Goal: Task Accomplishment & Management: Manage account settings

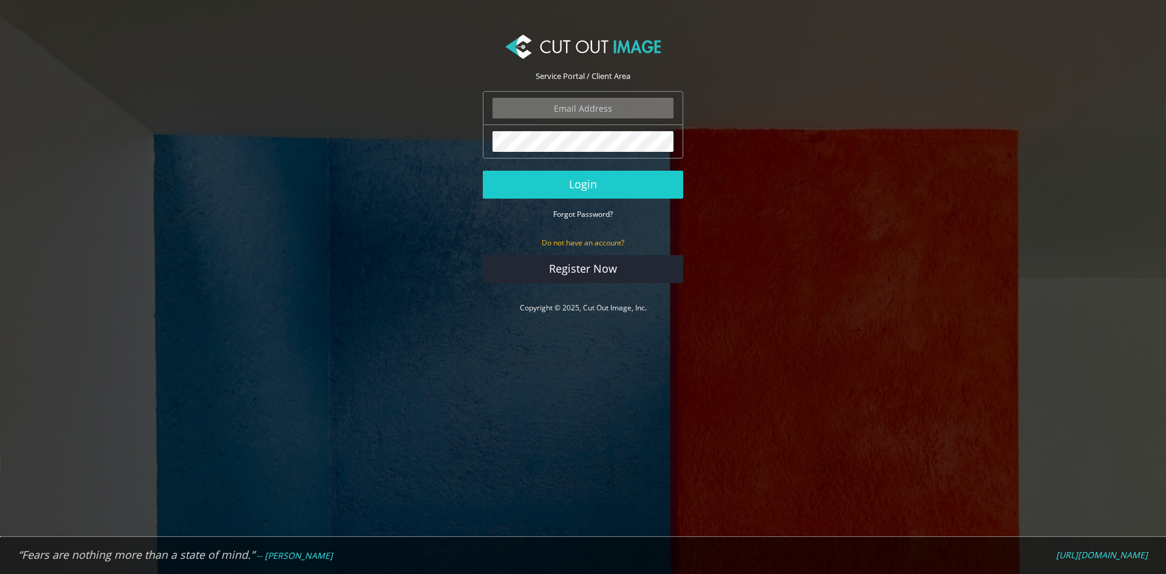
click at [800, 182] on section "Service Portal / Client Area The login field is required. The password field is…" at bounding box center [583, 174] width 1166 height 313
click at [607, 102] on input "email" at bounding box center [582, 108] width 181 height 21
type input "[EMAIL_ADDRESS][DOMAIN_NAME]"
click at [483, 171] on button "Login" at bounding box center [583, 185] width 200 height 28
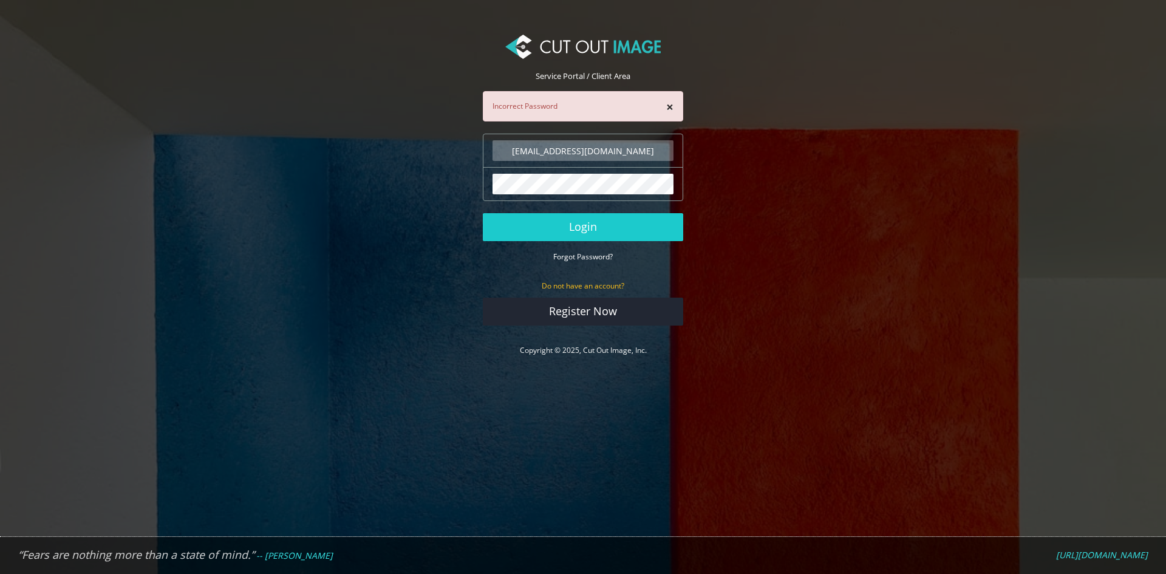
click at [843, 211] on section "Service Portal / Client Area × Incorrect Password [EMAIL_ADDRESS][DOMAIN_NAME] …" at bounding box center [583, 196] width 1166 height 356
click at [601, 112] on div "× Incorrect Password" at bounding box center [583, 106] width 200 height 30
click at [612, 152] on input "[EMAIL_ADDRESS][DOMAIN_NAME]" at bounding box center [582, 150] width 181 height 21
click at [673, 107] on button "×" at bounding box center [669, 107] width 7 height 13
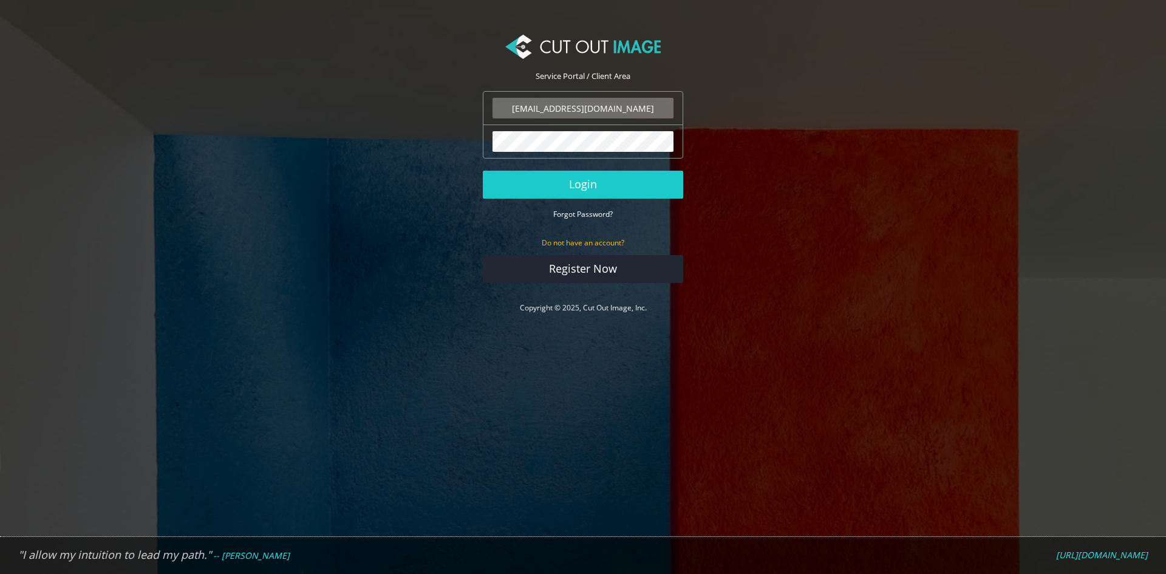
click at [483, 171] on button "Login" at bounding box center [583, 185] width 200 height 28
